Goal: Task Accomplishment & Management: Complete application form

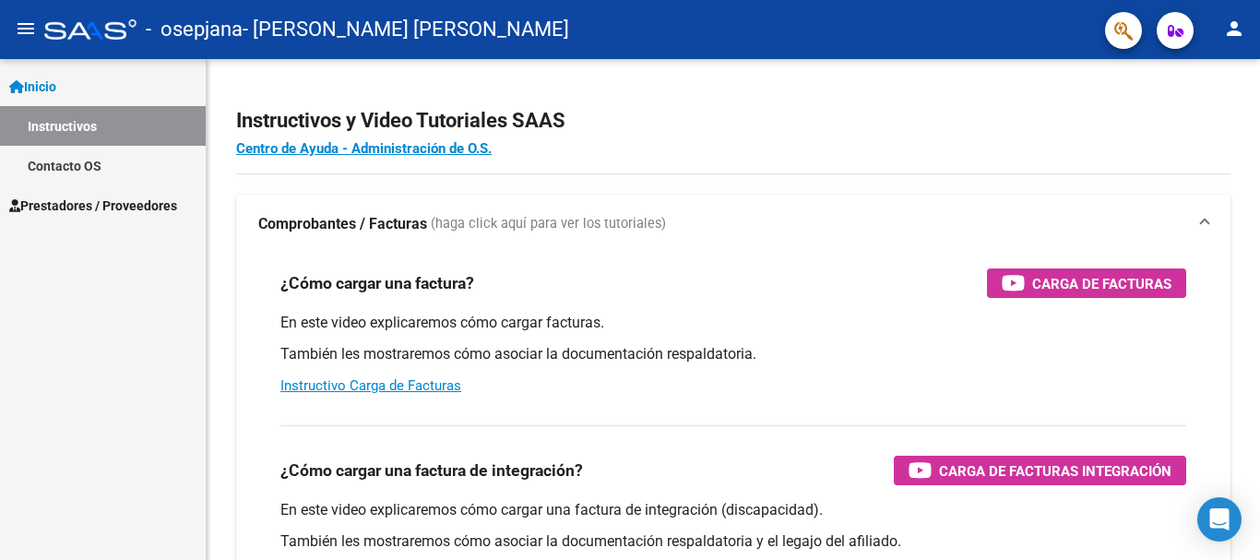
scroll to position [81, 0]
click at [86, 194] on link "Prestadores / Proveedores" at bounding box center [103, 205] width 206 height 40
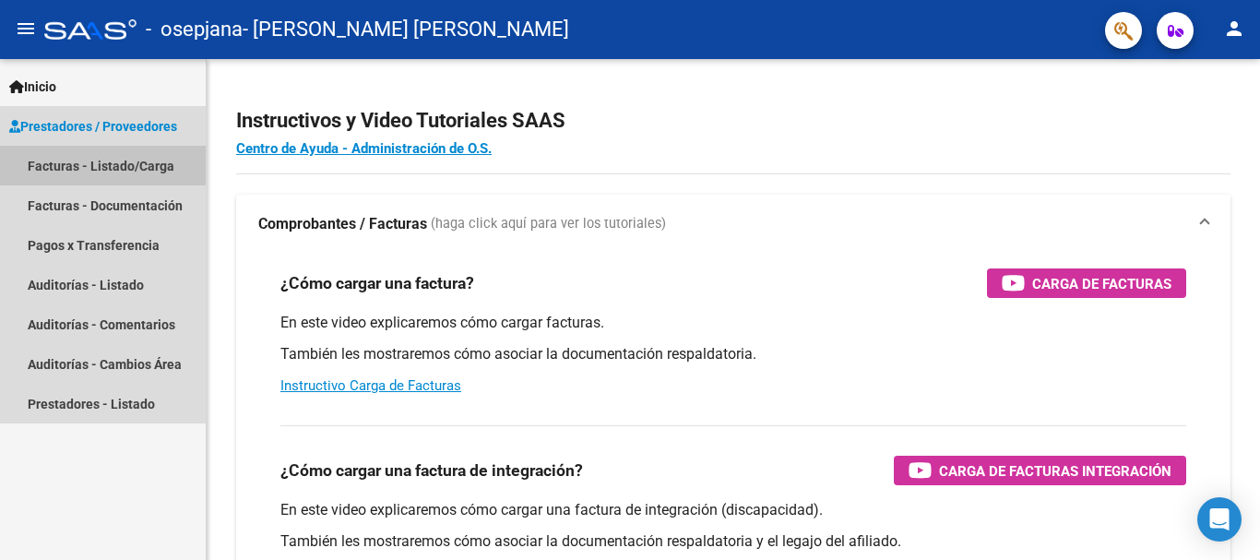
click at [94, 163] on link "Facturas - Listado/Carga" at bounding box center [103, 166] width 206 height 40
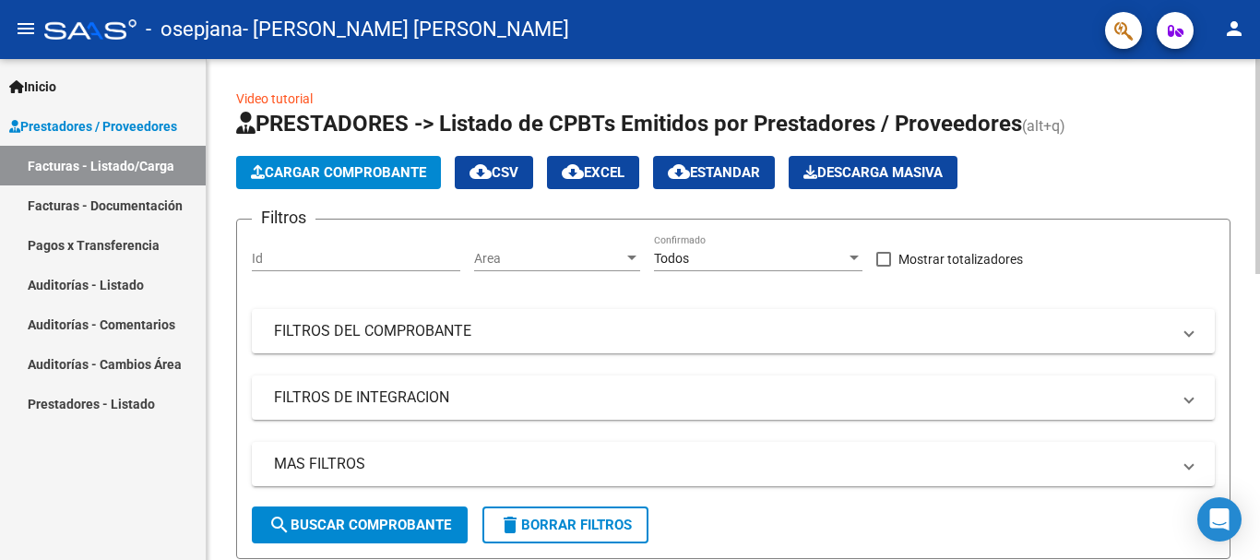
click at [342, 172] on span "Cargar Comprobante" at bounding box center [338, 172] width 175 height 17
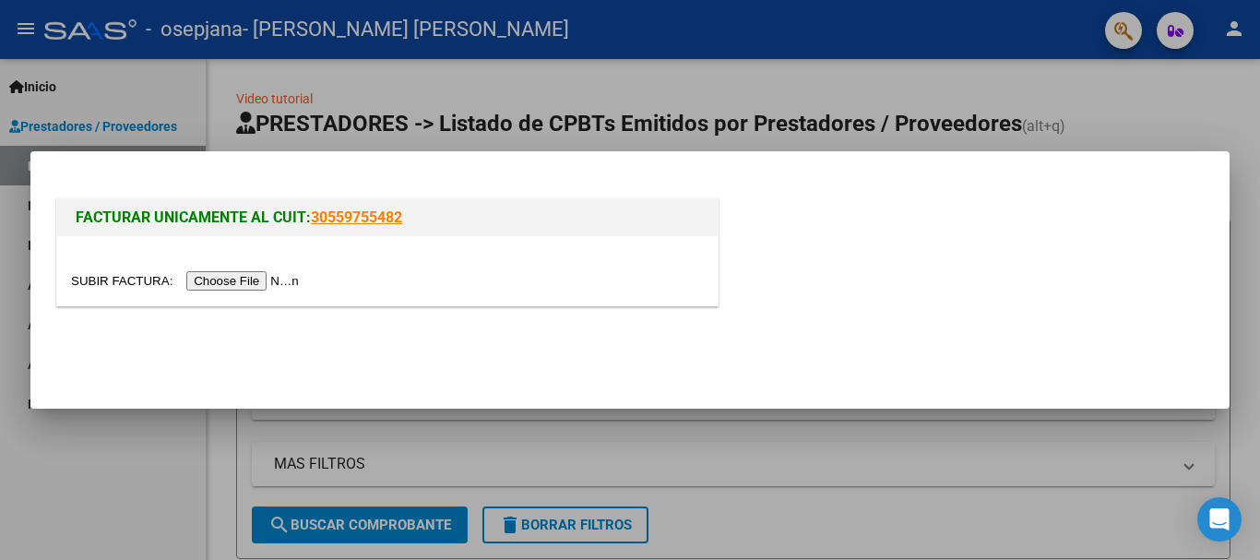
click at [287, 282] on input "file" at bounding box center [187, 280] width 233 height 19
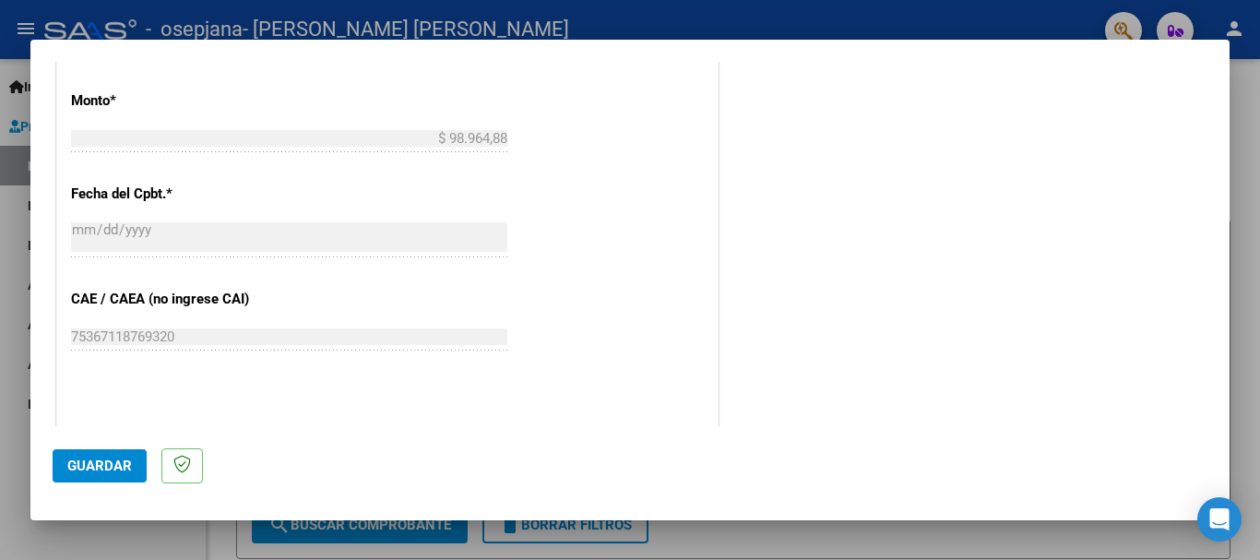
scroll to position [1106, 0]
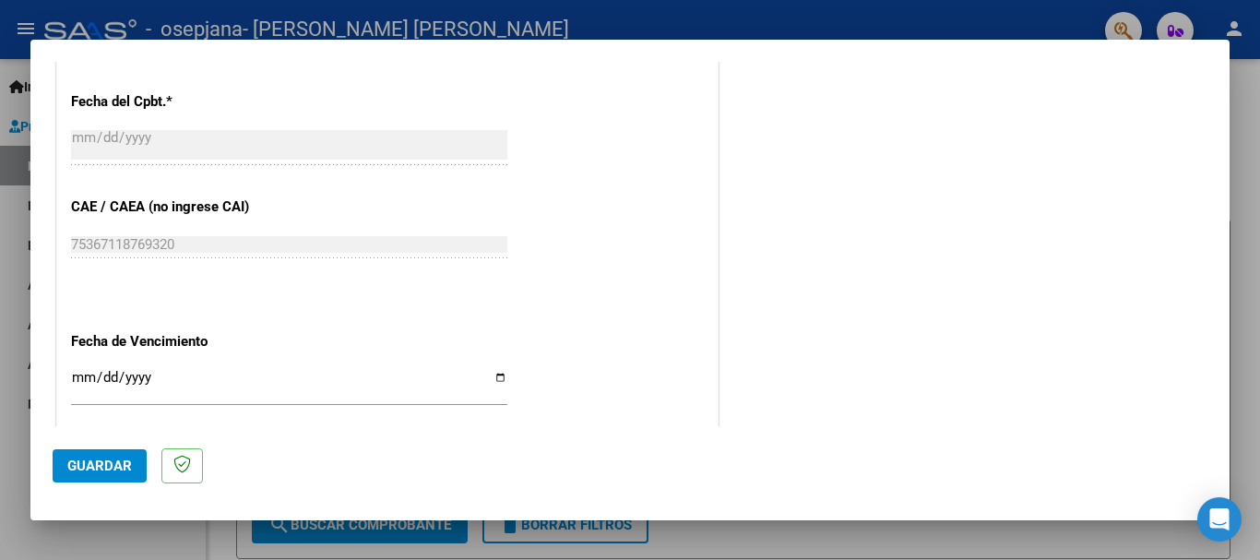
click at [494, 374] on input "Ingresar la fecha" at bounding box center [289, 385] width 436 height 30
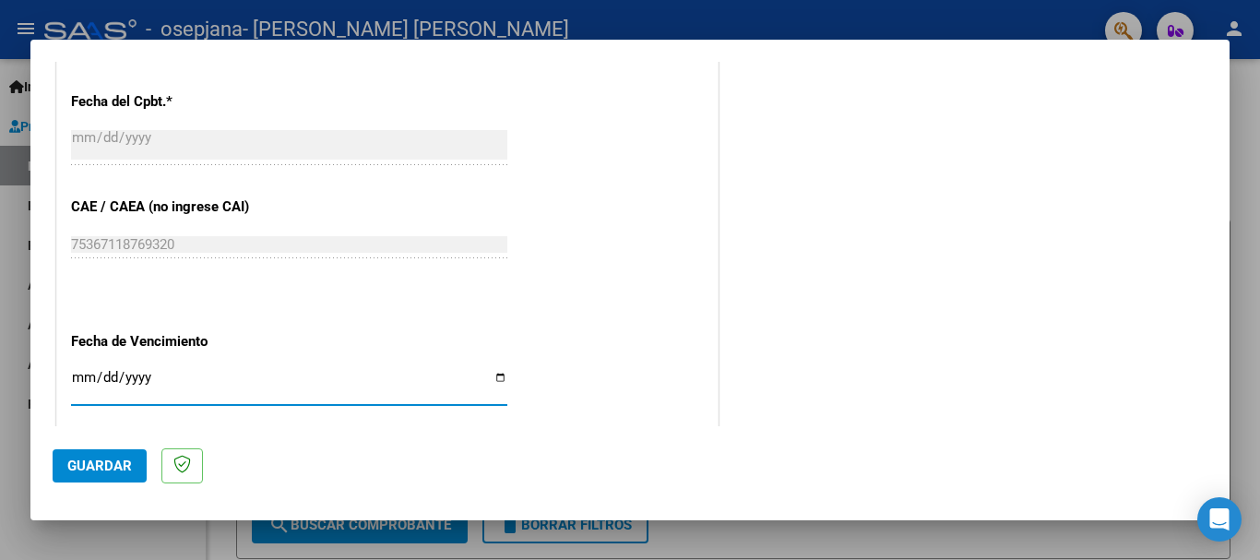
type input "2025-09-16"
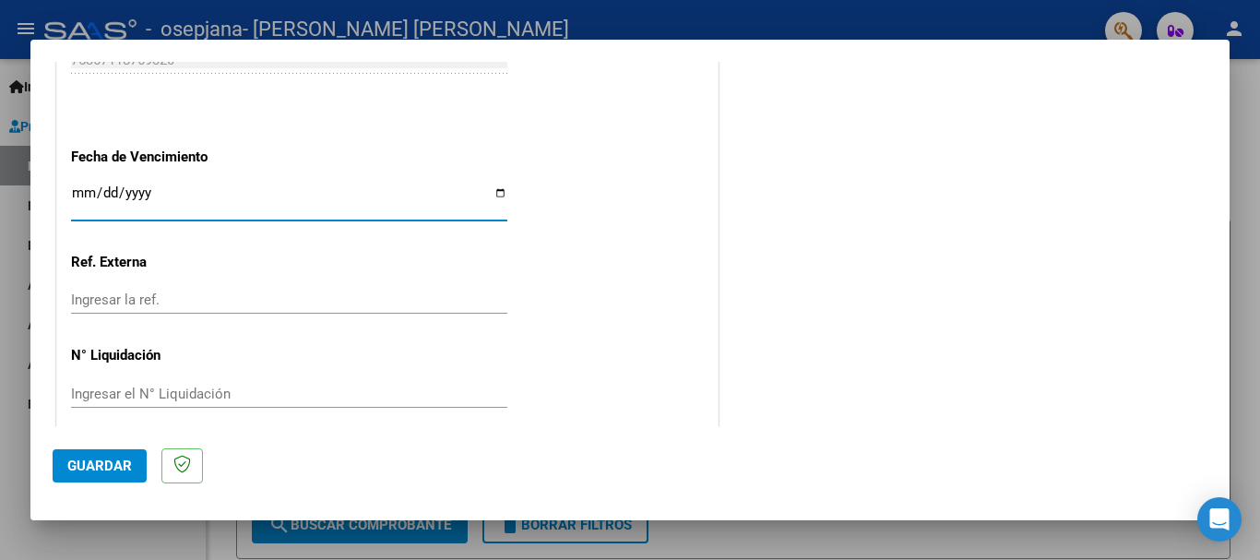
scroll to position [1307, 0]
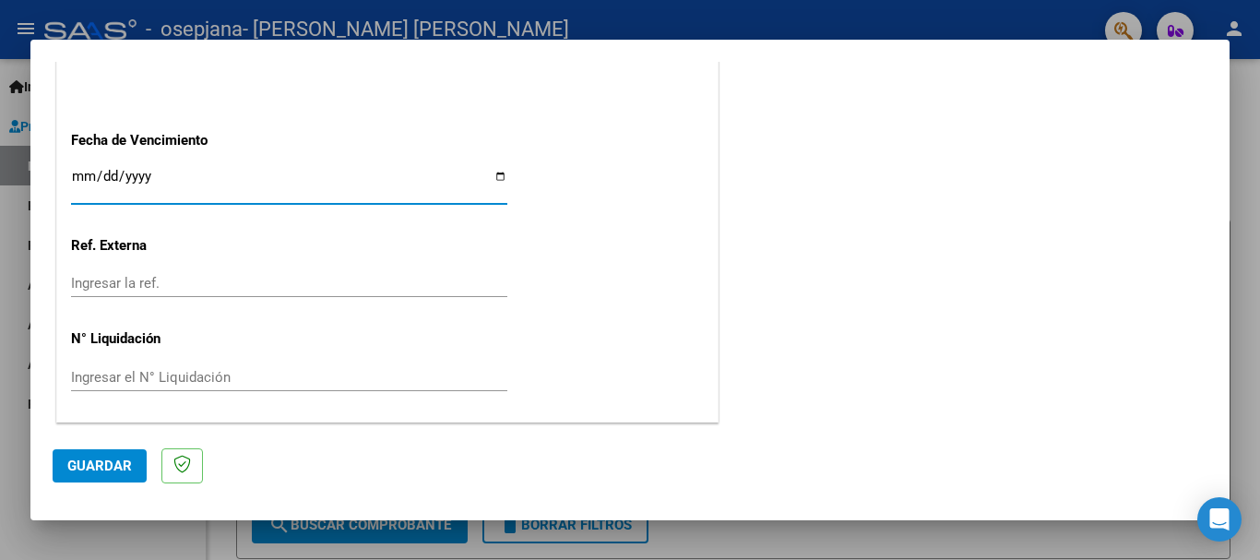
click at [91, 471] on span "Guardar" at bounding box center [99, 465] width 65 height 17
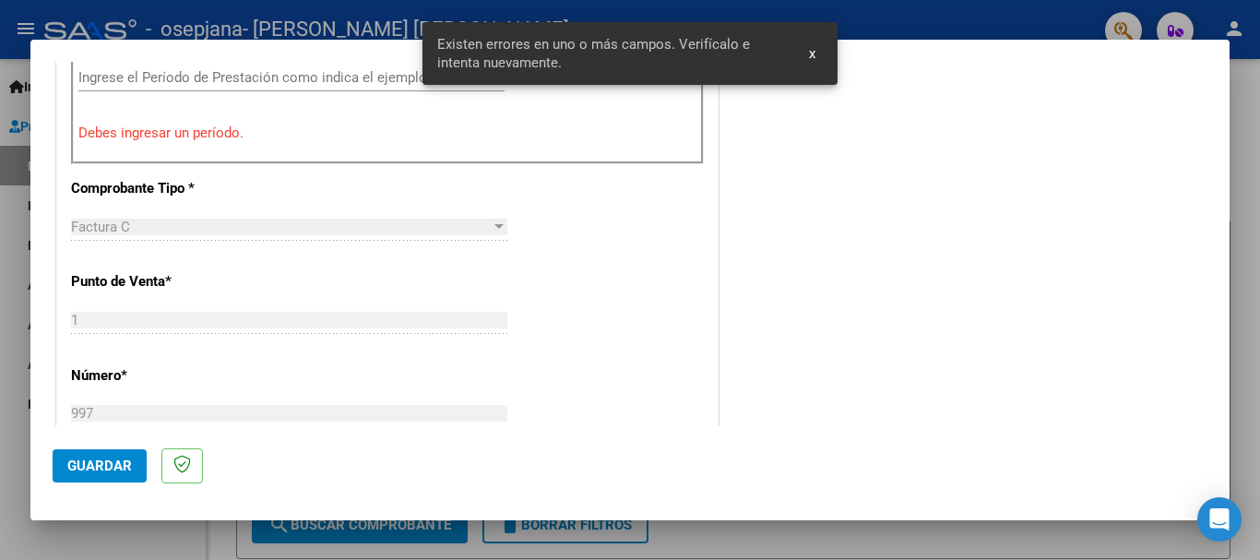
scroll to position [553, 0]
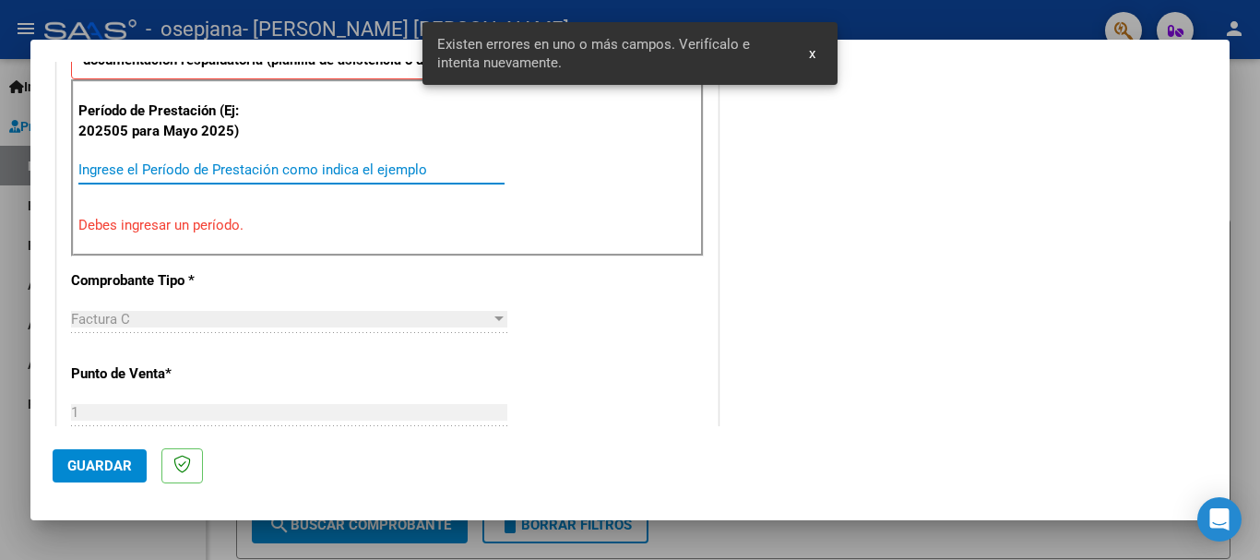
click at [178, 168] on input "Ingrese el Período de Prestación como indica el ejemplo" at bounding box center [291, 169] width 426 height 17
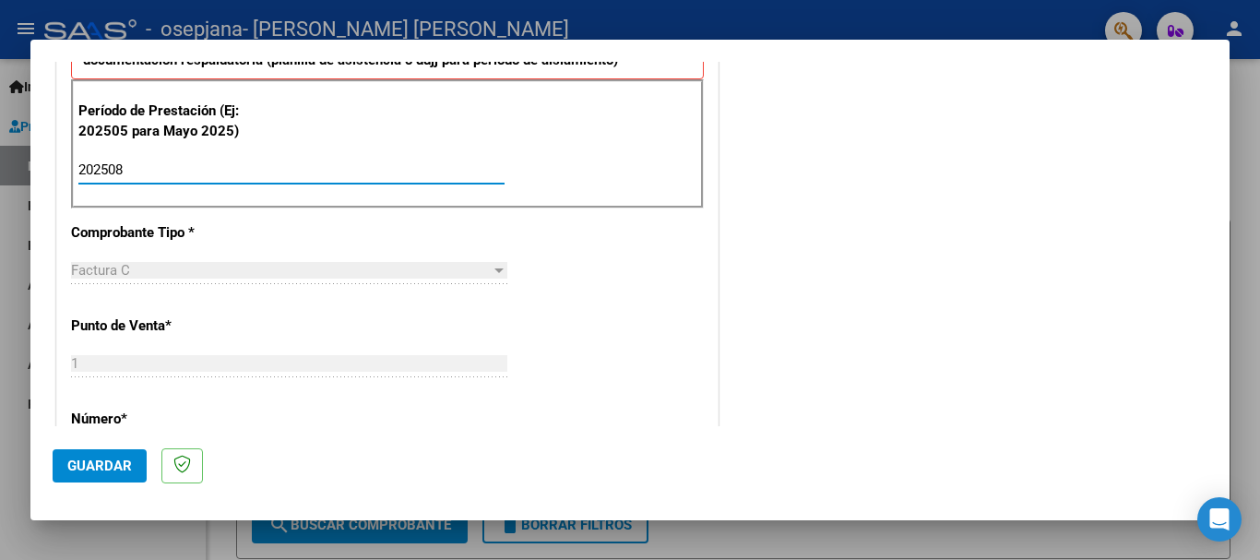
type input "202508"
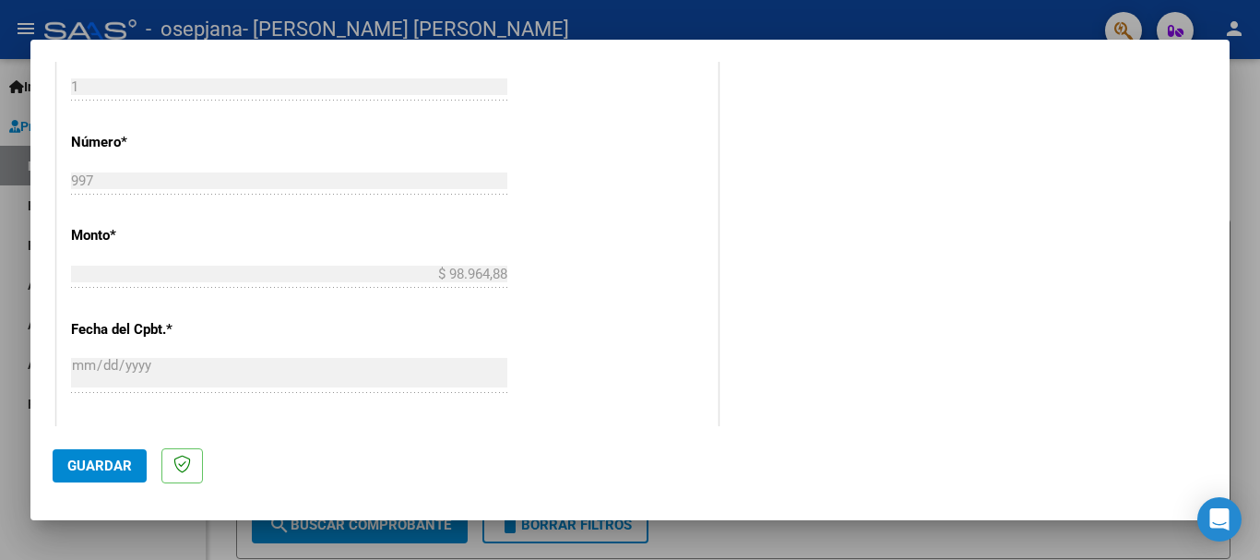
scroll to position [1259, 0]
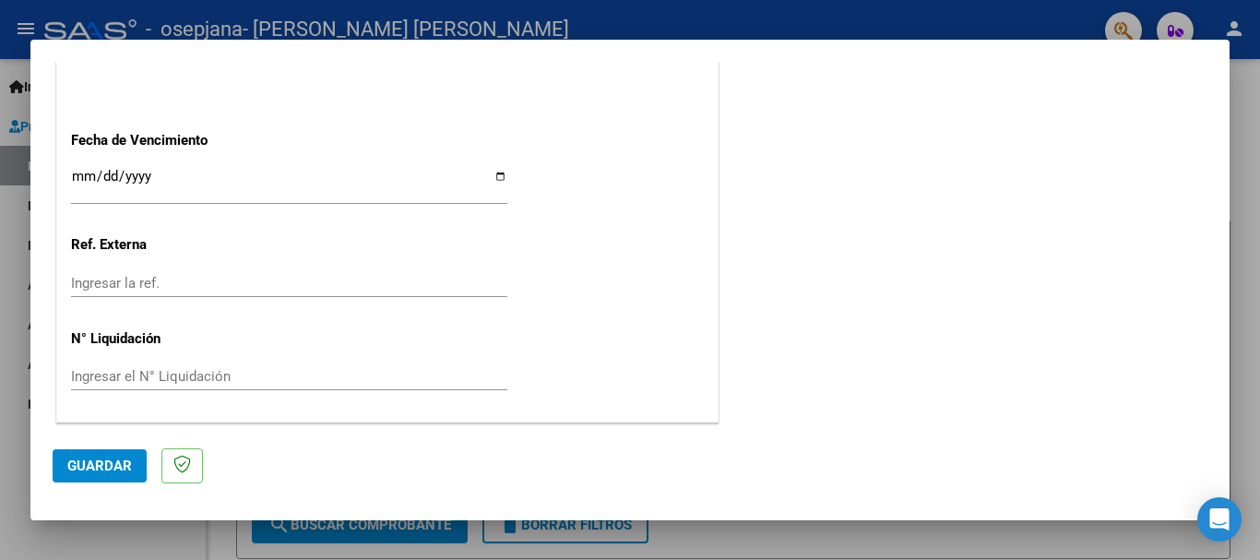
click at [112, 469] on span "Guardar" at bounding box center [99, 465] width 65 height 17
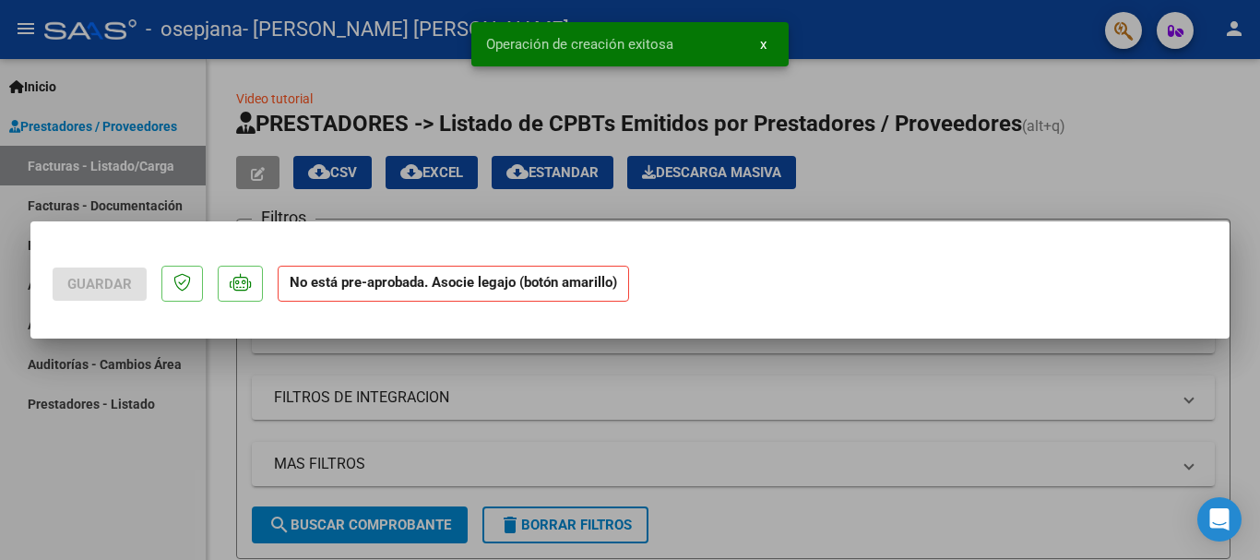
scroll to position [0, 0]
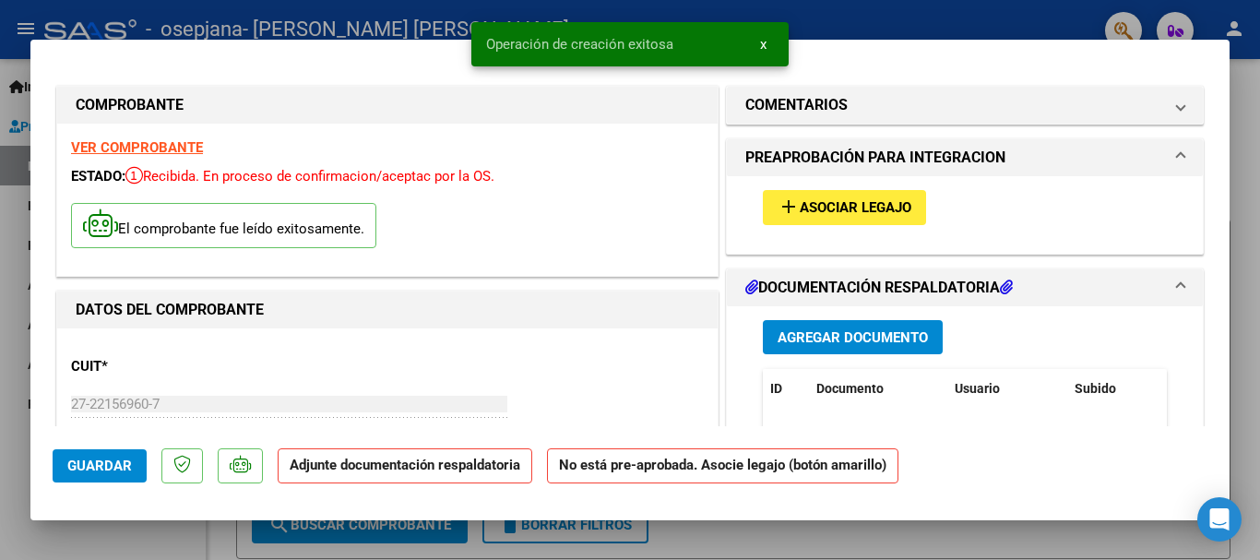
click at [845, 339] on span "Agregar Documento" at bounding box center [853, 337] width 150 height 17
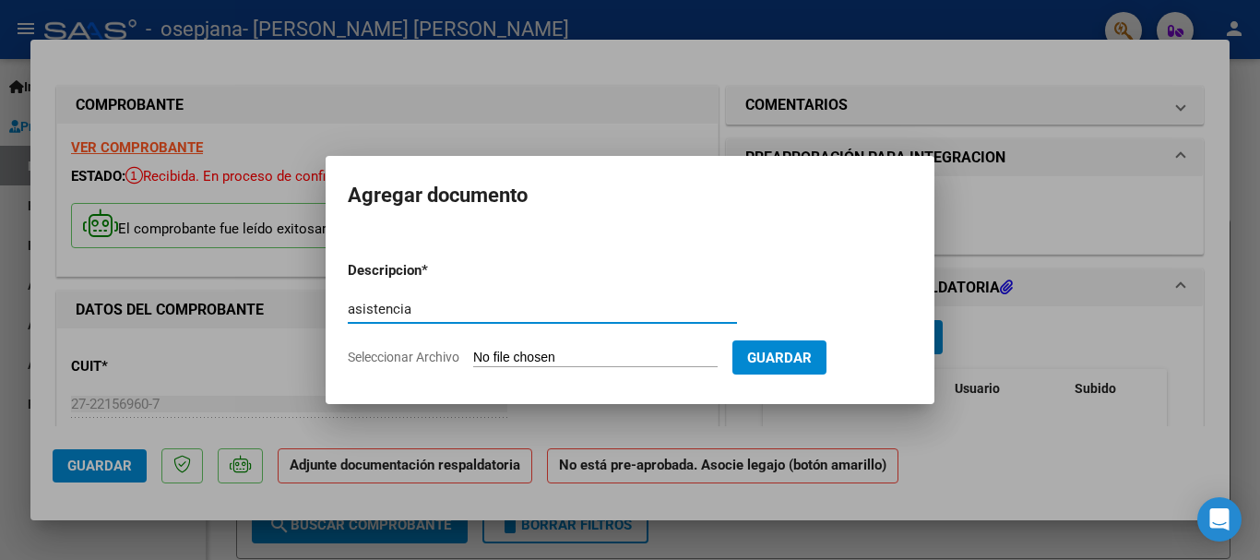
click at [354, 305] on input "asistencia" at bounding box center [542, 309] width 389 height 17
type input "Asistencia"
click at [575, 351] on input "Seleccionar Archivo" at bounding box center [595, 359] width 244 height 18
type input "C:\fakepath\SANTINO AGOSTO 2025.pdf"
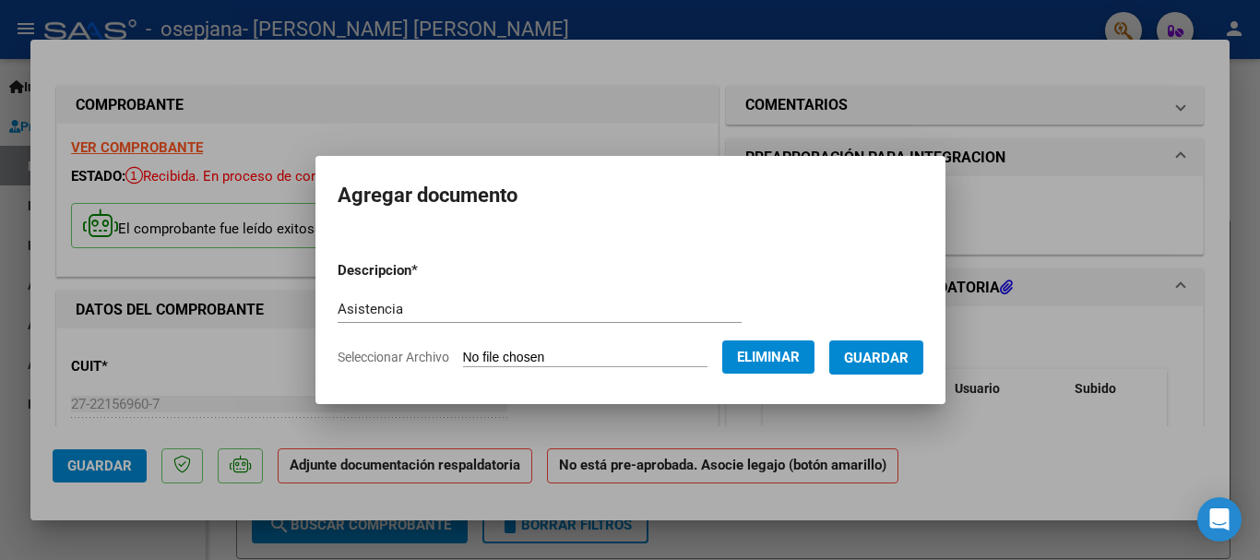
click at [893, 360] on span "Guardar" at bounding box center [876, 358] width 65 height 17
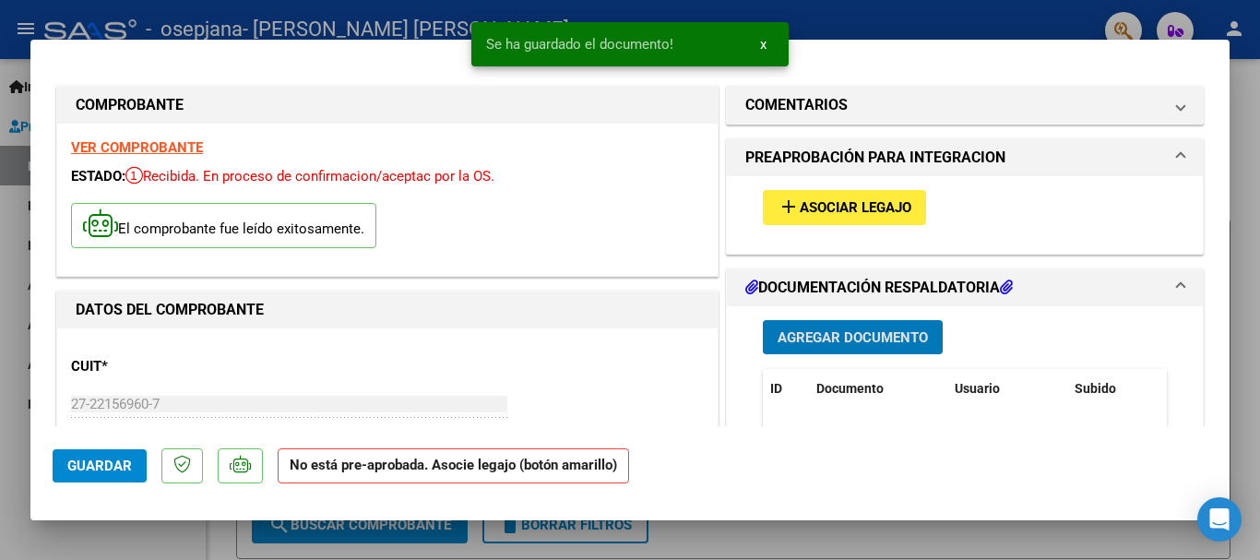
scroll to position [277, 0]
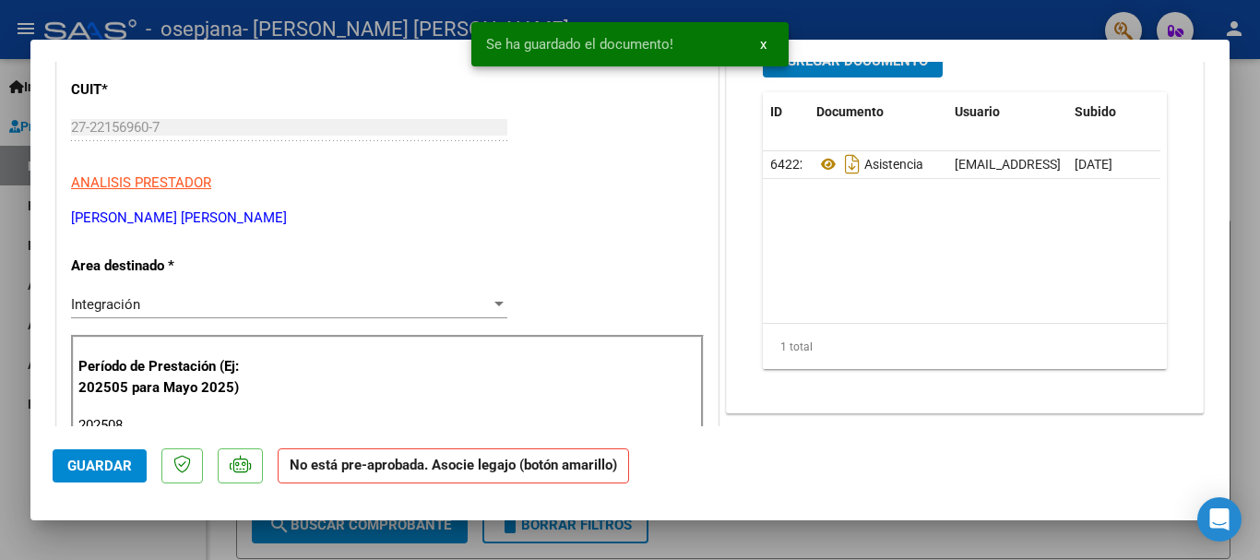
click at [109, 466] on span "Guardar" at bounding box center [99, 465] width 65 height 17
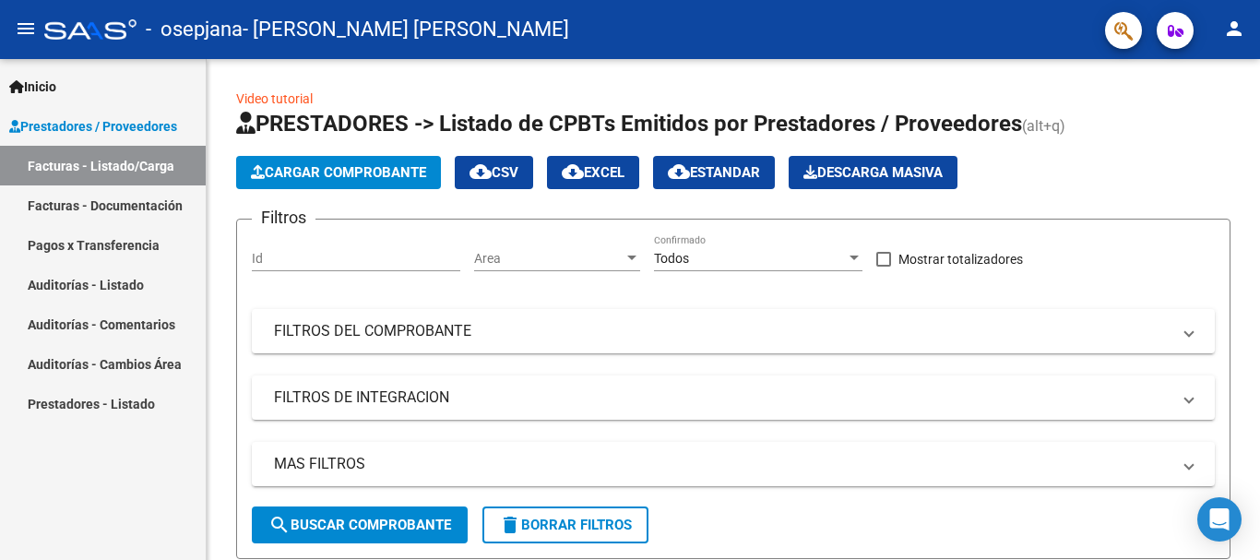
scroll to position [81, 0]
click at [64, 203] on link "Facturas - Documentación" at bounding box center [103, 205] width 206 height 40
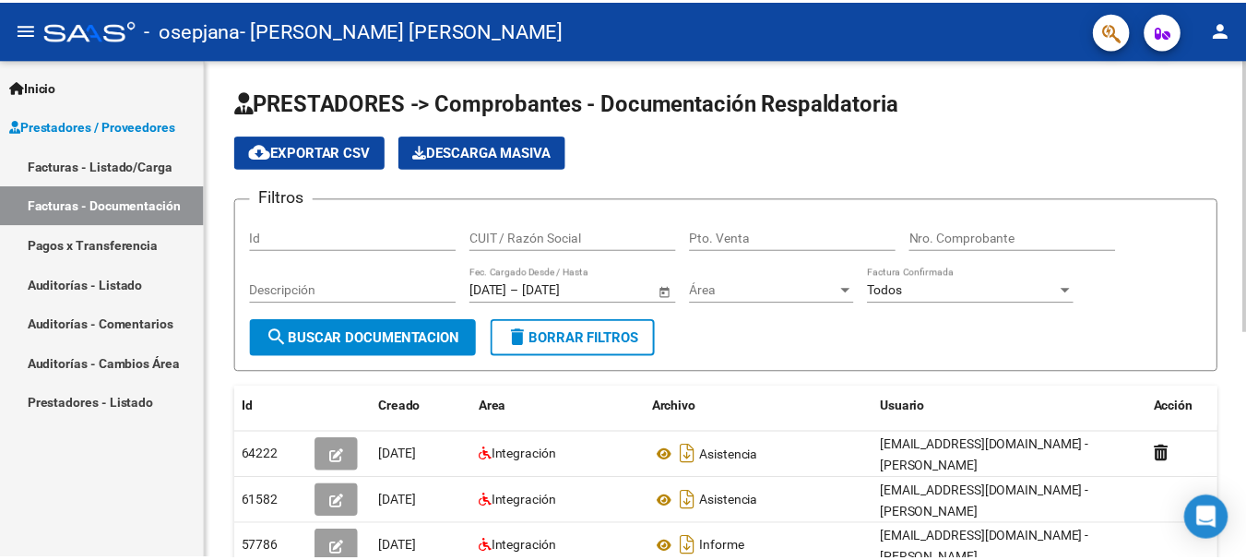
scroll to position [92, 0]
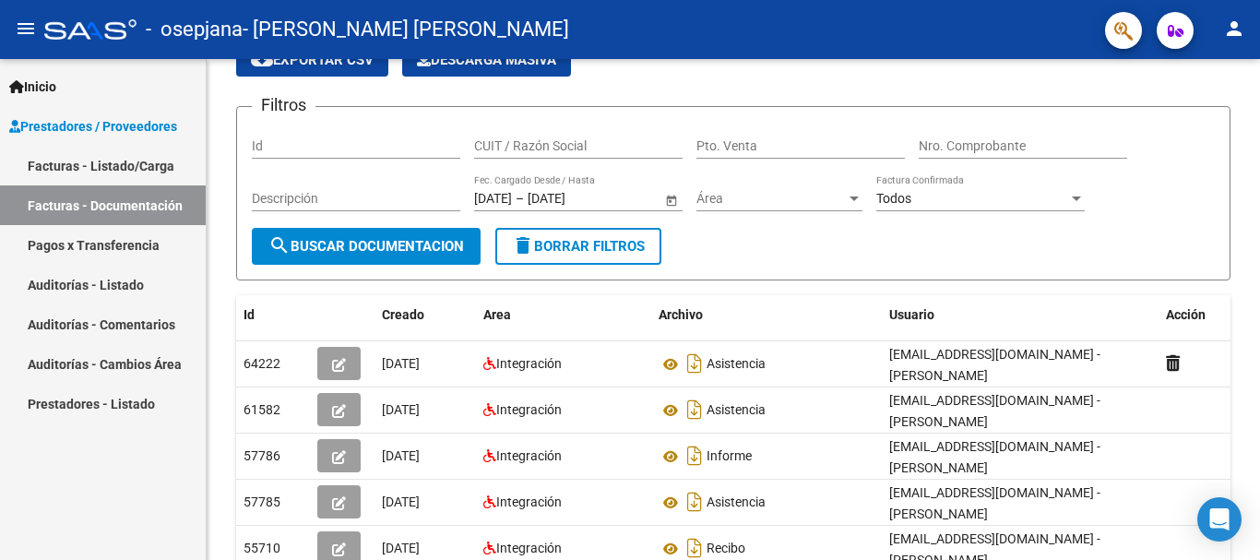
click at [1237, 26] on mat-icon "person" at bounding box center [1234, 29] width 22 height 22
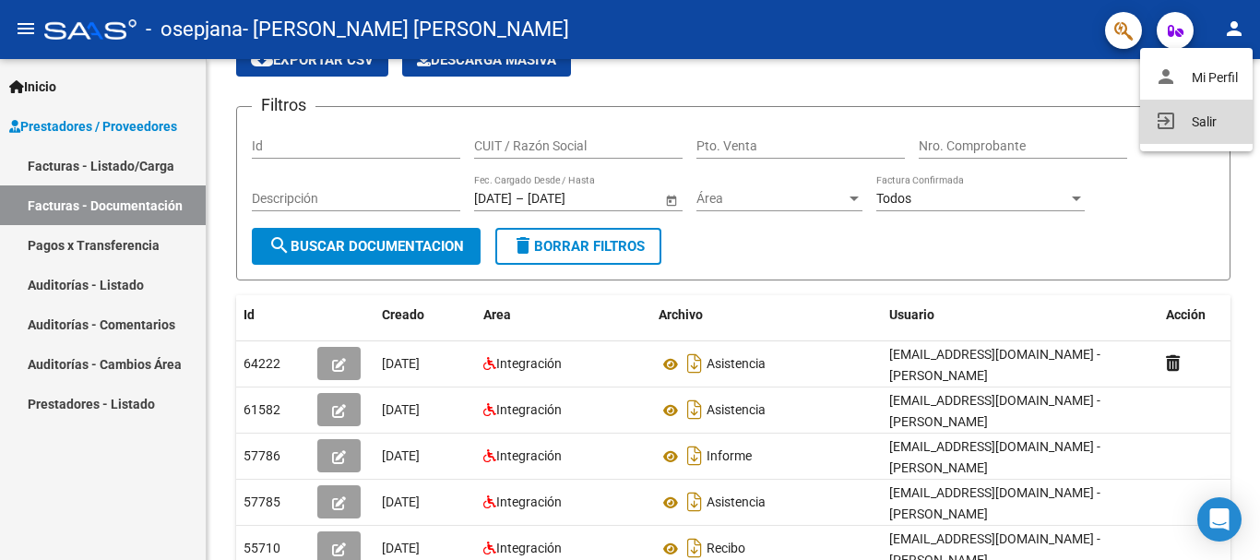
click at [1189, 121] on button "exit_to_app Salir" at bounding box center [1196, 122] width 113 height 44
